Goal: Navigation & Orientation: Find specific page/section

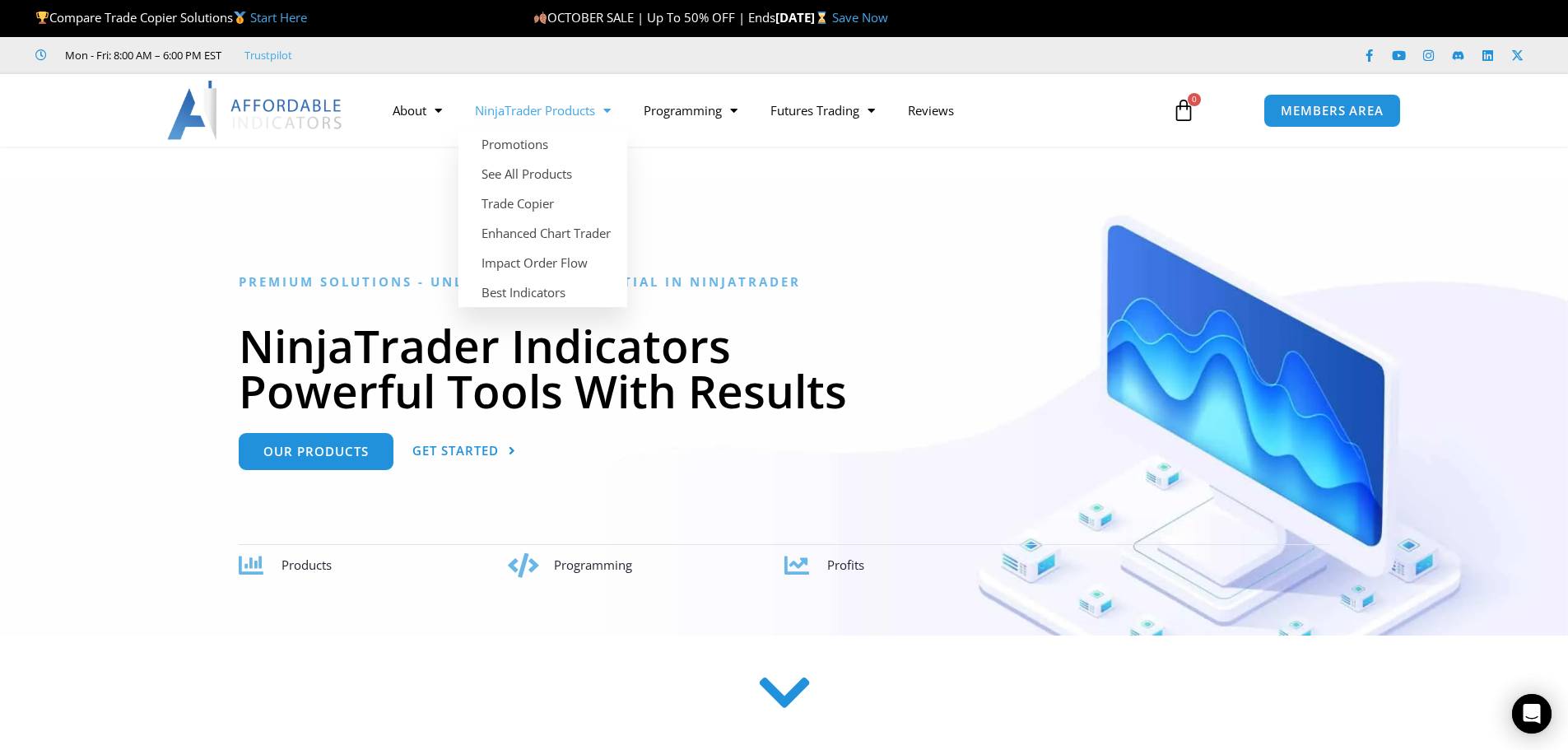
click at [604, 106] on span "Menu" at bounding box center [603, 111] width 16 height 29
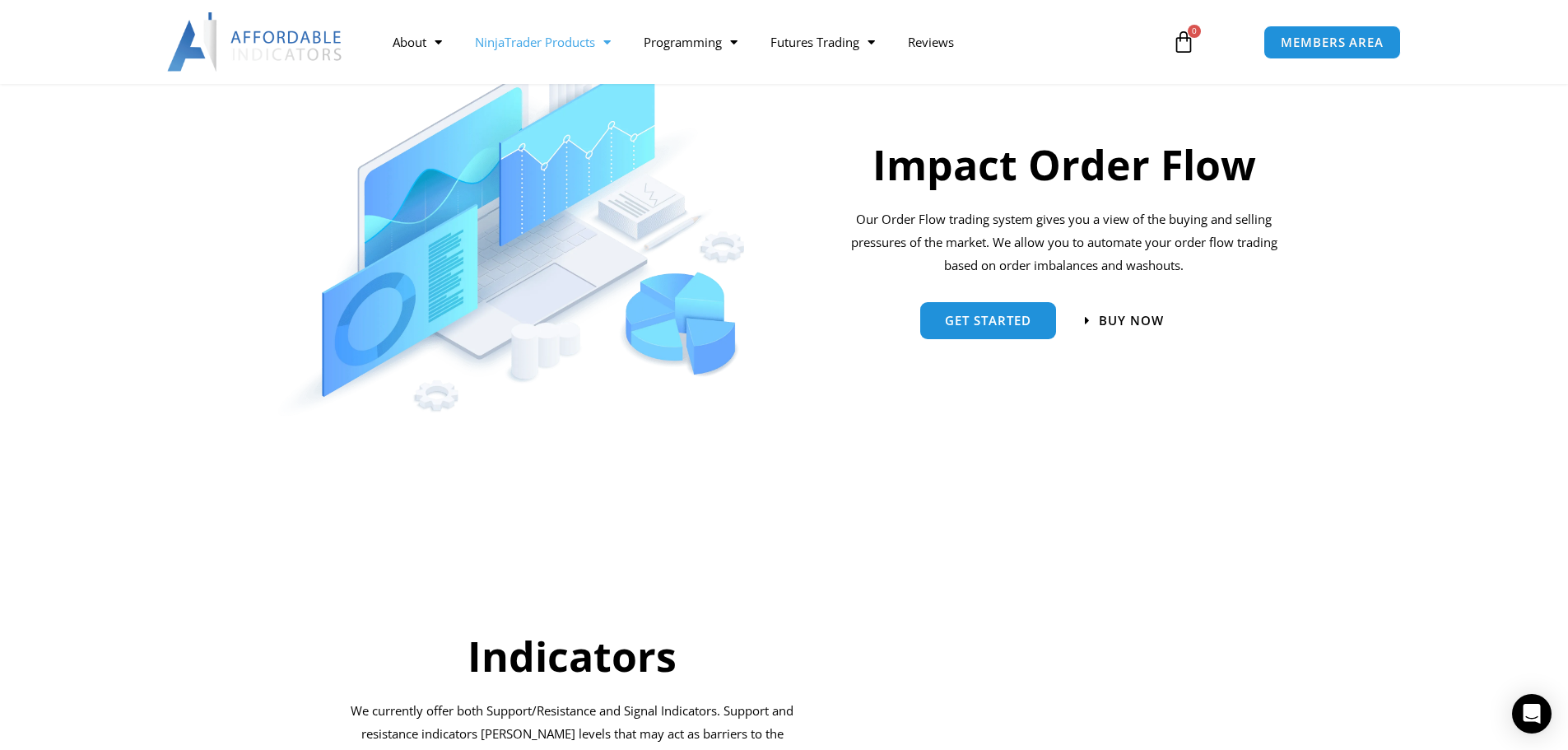
scroll to position [1173, 0]
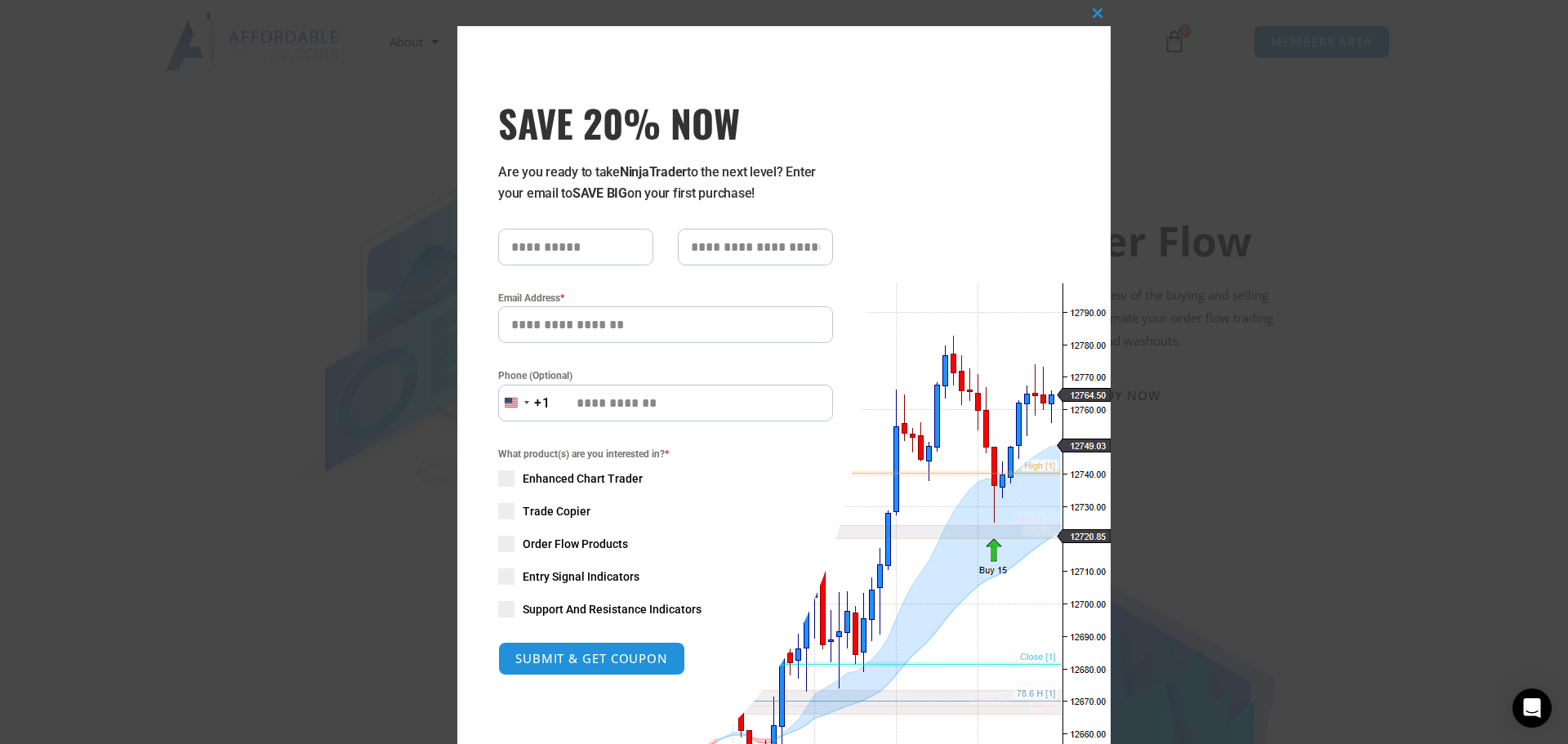
click at [370, 99] on div "Close this module SAVE 20% NOW Are you ready to take NinjaTrader to the next le…" at bounding box center [784, 372] width 1568 height 744
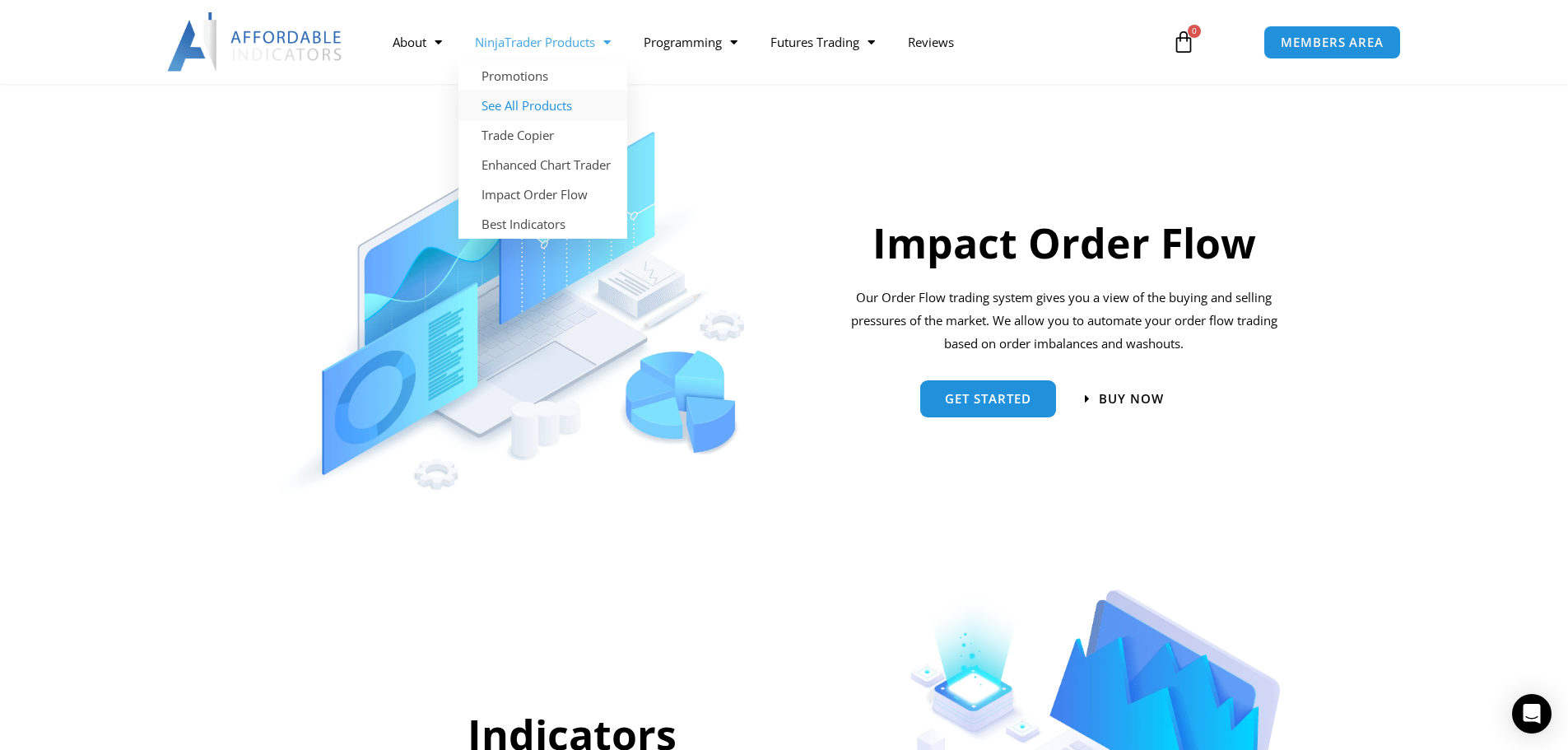
click at [562, 102] on link "See All Products" at bounding box center [543, 106] width 169 height 30
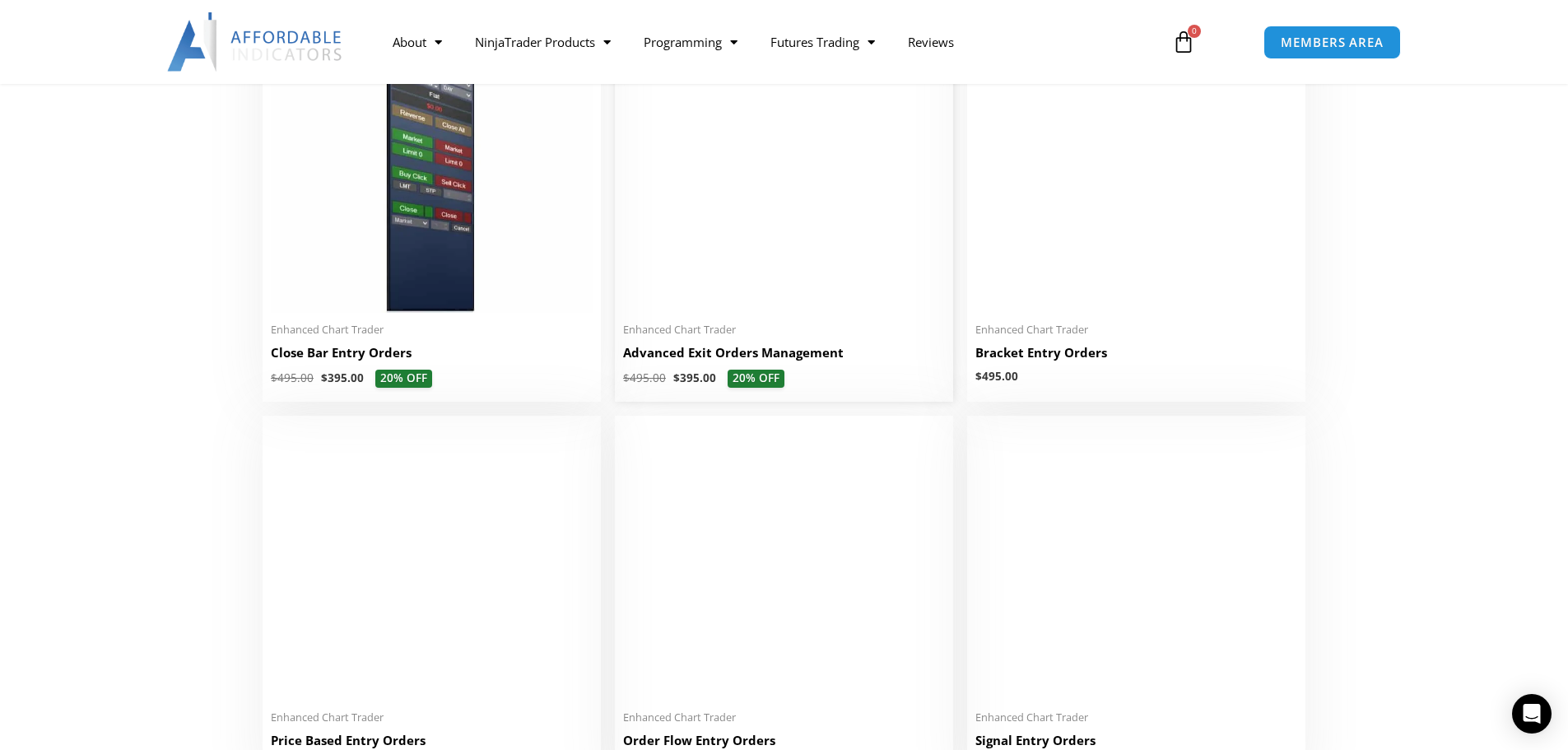
scroll to position [1153, 0]
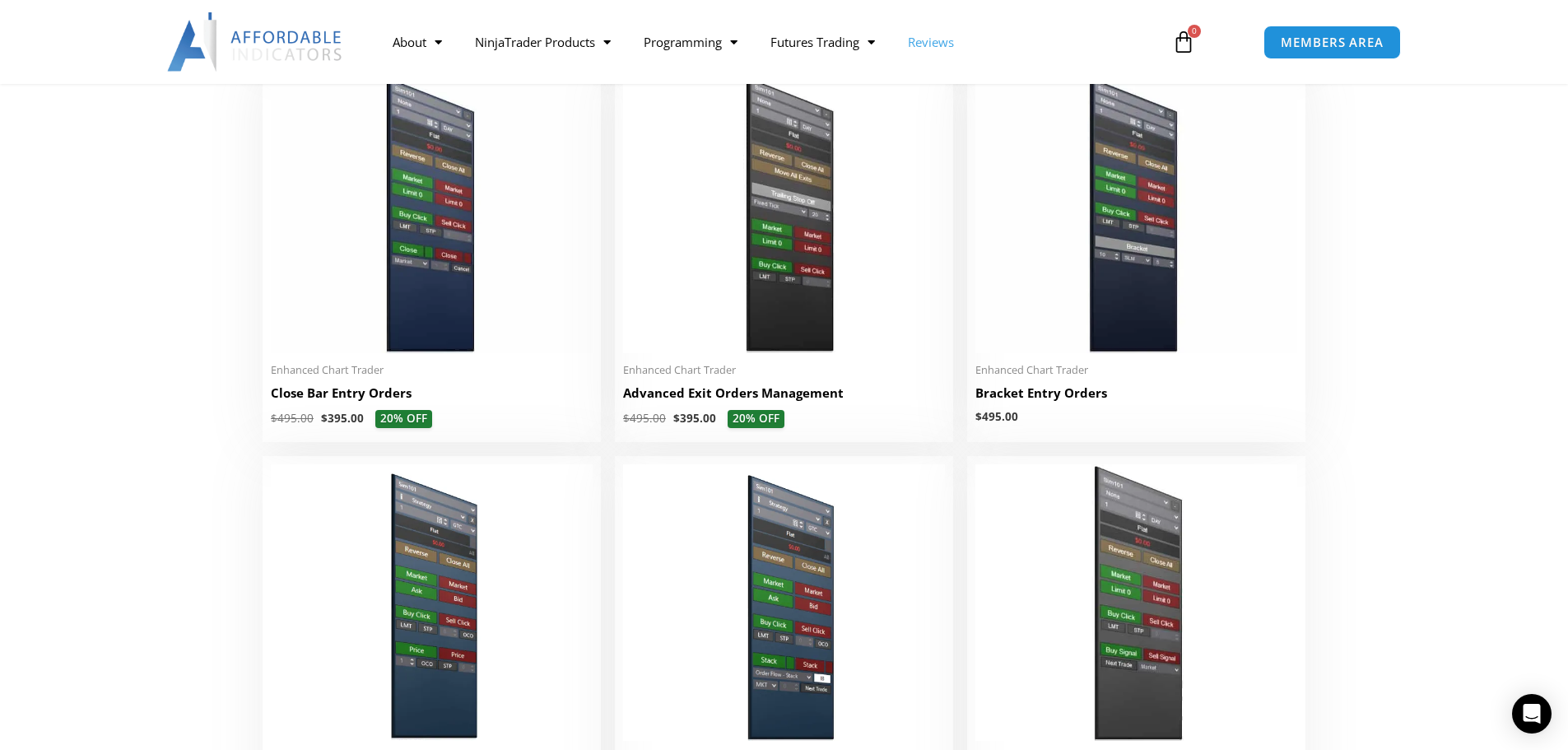
click at [934, 39] on link "Reviews" at bounding box center [931, 41] width 79 height 38
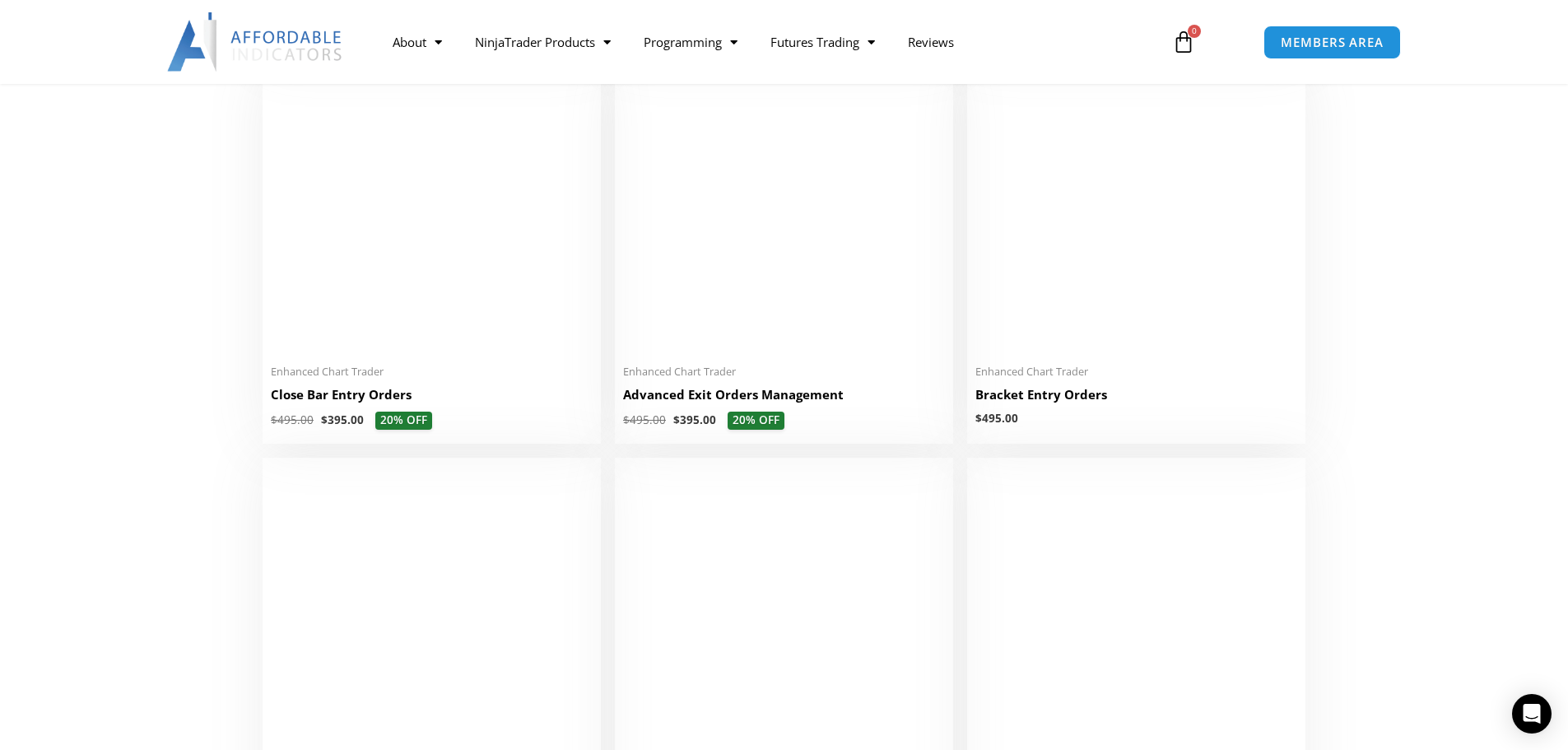
scroll to position [1153, 0]
